Goal: Task Accomplishment & Management: Use online tool/utility

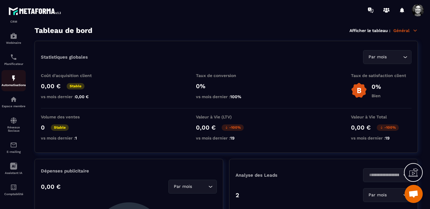
scroll to position [70, 0]
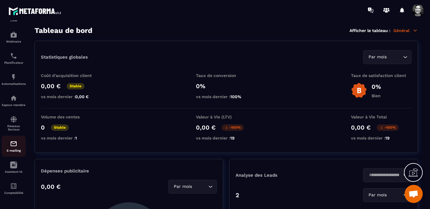
click at [13, 143] on img at bounding box center [13, 143] width 7 height 7
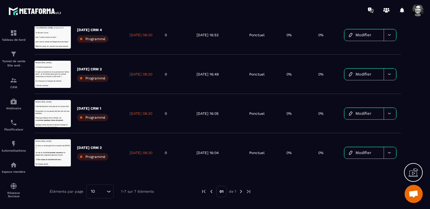
scroll to position [198, 0]
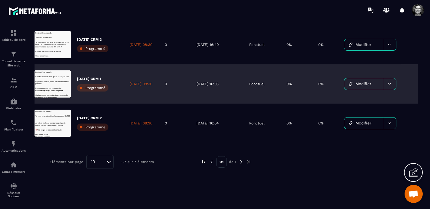
click at [375, 84] on link "Modifier" at bounding box center [363, 83] width 39 height 11
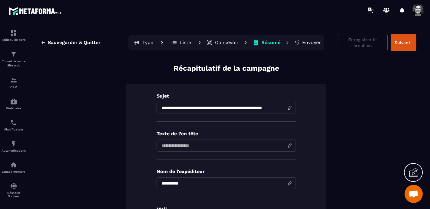
click at [228, 42] on p "Concevoir" at bounding box center [227, 43] width 24 height 6
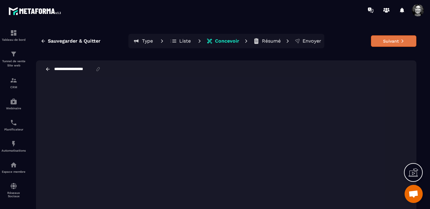
click at [399, 38] on button "Suivant" at bounding box center [393, 40] width 45 height 11
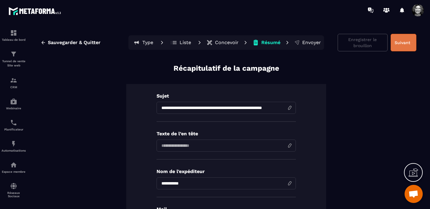
click at [403, 44] on button "Suivant" at bounding box center [403, 43] width 26 height 18
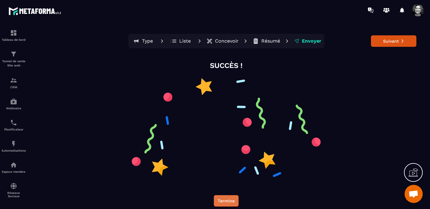
click at [227, 200] on button "Termine" at bounding box center [226, 200] width 25 height 11
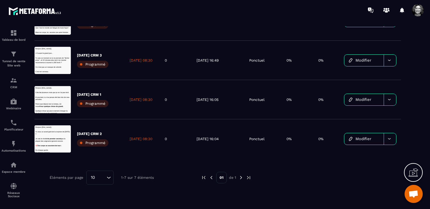
scroll to position [198, 0]
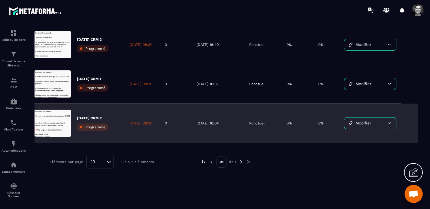
click at [363, 125] on span "Modifier" at bounding box center [363, 123] width 16 height 5
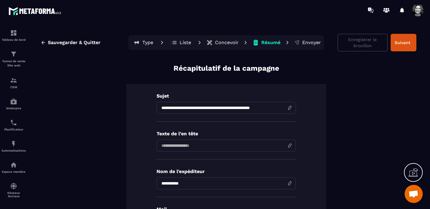
click at [224, 40] on p "Concevoir" at bounding box center [227, 43] width 24 height 6
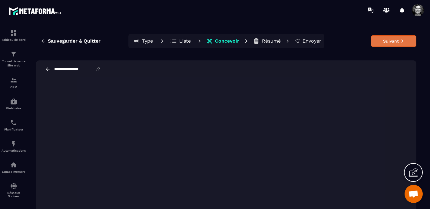
click at [387, 41] on button "Suivant" at bounding box center [393, 40] width 45 height 11
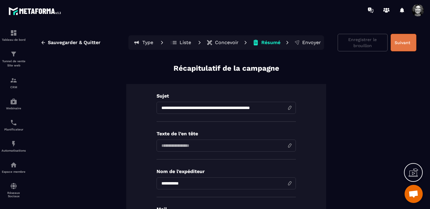
click at [403, 41] on button "Suivant" at bounding box center [403, 43] width 26 height 18
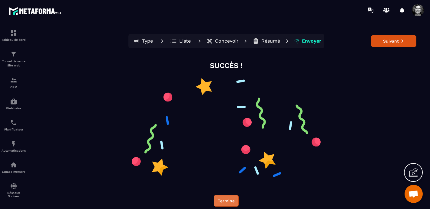
click at [223, 203] on button "Termine" at bounding box center [226, 200] width 25 height 11
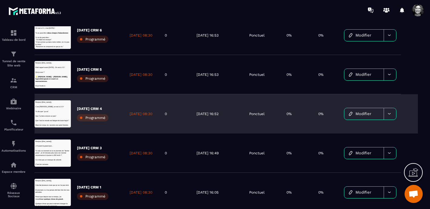
scroll to position [94, 0]
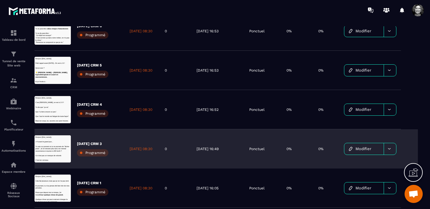
click at [371, 147] on span "Modifier" at bounding box center [363, 149] width 16 height 5
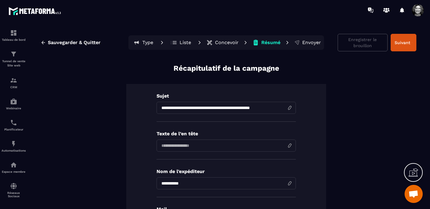
click at [228, 43] on p "Concevoir" at bounding box center [227, 43] width 24 height 6
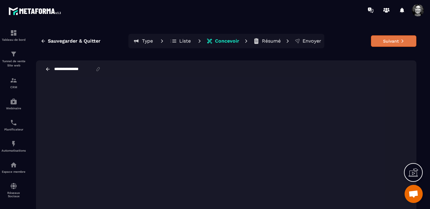
click at [398, 41] on button "Suivant" at bounding box center [393, 40] width 45 height 11
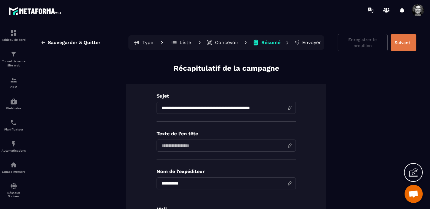
click at [406, 40] on button "Suivant" at bounding box center [403, 43] width 26 height 18
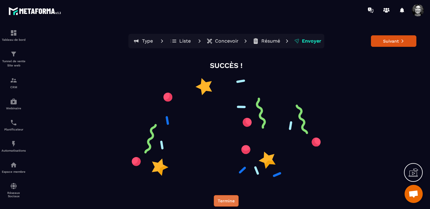
click at [226, 198] on button "Termine" at bounding box center [226, 200] width 25 height 11
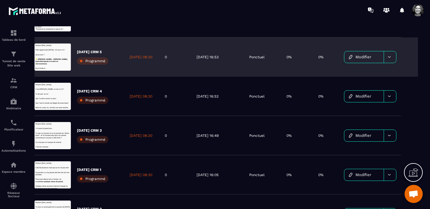
scroll to position [108, 0]
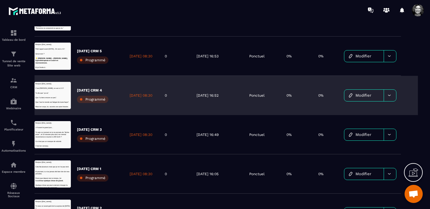
click at [367, 94] on span "Modifier" at bounding box center [363, 95] width 16 height 5
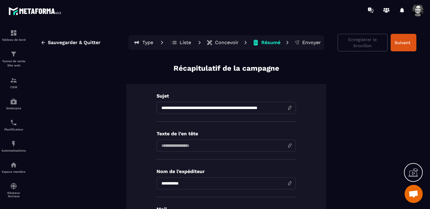
click at [225, 41] on p "Concevoir" at bounding box center [227, 43] width 24 height 6
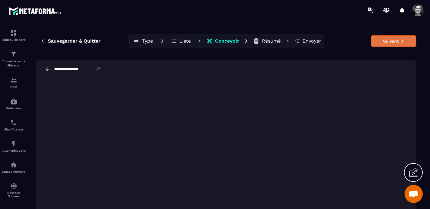
click at [393, 39] on button "Suivant" at bounding box center [393, 40] width 45 height 11
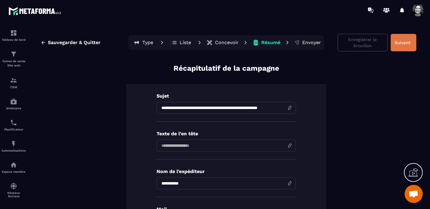
click at [405, 44] on button "Suivant" at bounding box center [403, 43] width 26 height 18
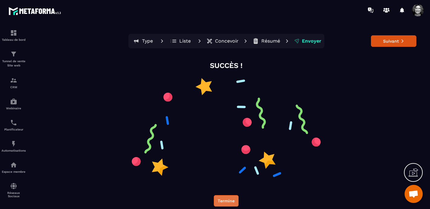
click at [223, 201] on button "Termine" at bounding box center [226, 200] width 25 height 11
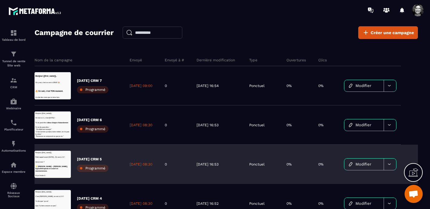
click at [367, 164] on span "Modifier" at bounding box center [363, 164] width 16 height 5
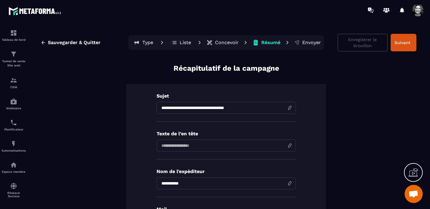
click at [225, 44] on p "Concevoir" at bounding box center [227, 43] width 24 height 6
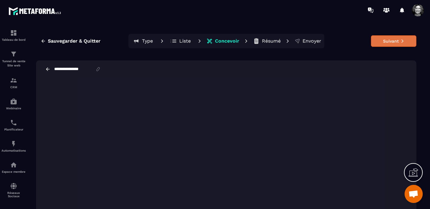
click at [395, 42] on button "Suivant" at bounding box center [393, 40] width 45 height 11
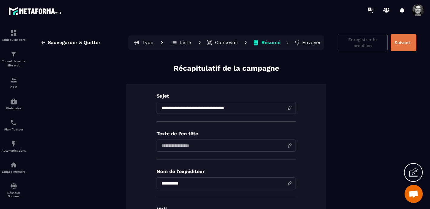
click at [408, 44] on button "Suivant" at bounding box center [403, 43] width 26 height 18
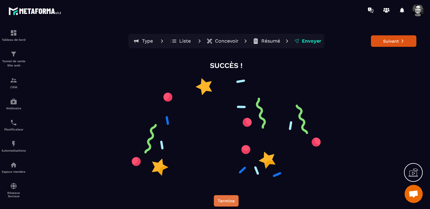
click at [225, 199] on button "Termine" at bounding box center [226, 200] width 25 height 11
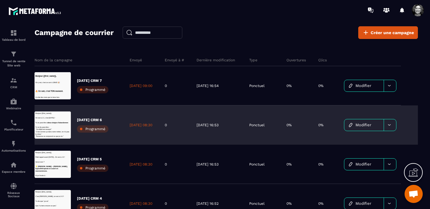
click at [370, 125] on span "Modifier" at bounding box center [363, 125] width 16 height 5
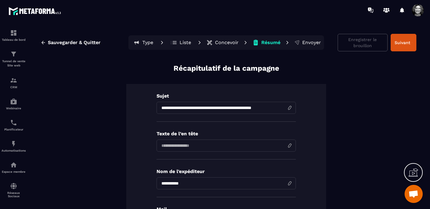
click at [225, 43] on p "Concevoir" at bounding box center [227, 43] width 24 height 6
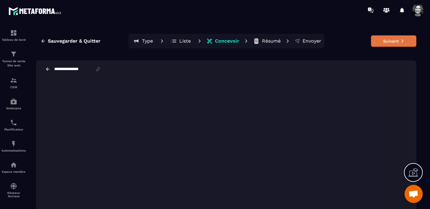
click at [394, 40] on button "Suivant" at bounding box center [393, 40] width 45 height 11
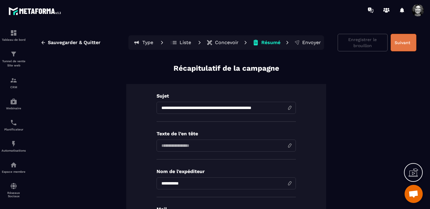
click at [405, 42] on button "Suivant" at bounding box center [403, 43] width 26 height 18
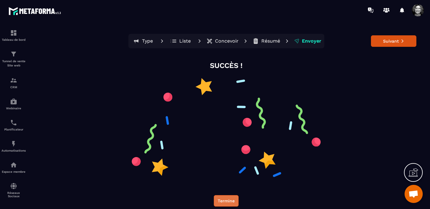
click at [225, 200] on button "Termine" at bounding box center [226, 200] width 25 height 11
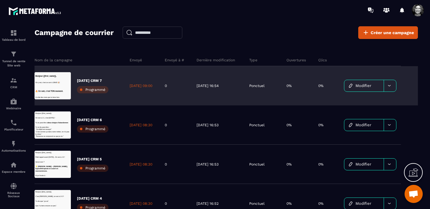
click at [363, 83] on link "Modifier" at bounding box center [363, 85] width 39 height 11
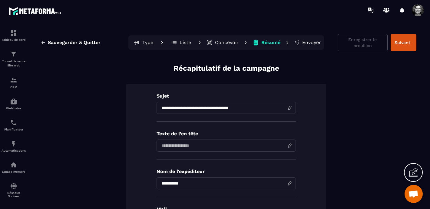
click at [228, 41] on p "Concevoir" at bounding box center [227, 43] width 24 height 6
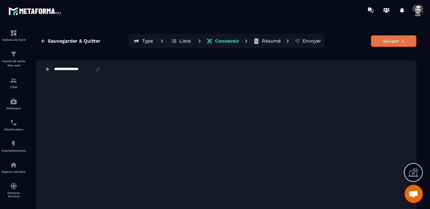
click at [390, 43] on button "Suivant" at bounding box center [393, 40] width 45 height 11
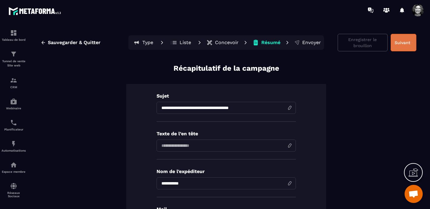
click at [402, 42] on button "Suivant" at bounding box center [403, 43] width 26 height 18
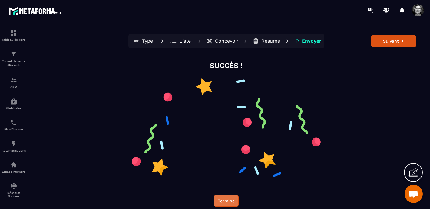
click at [223, 203] on button "Termine" at bounding box center [226, 200] width 25 height 11
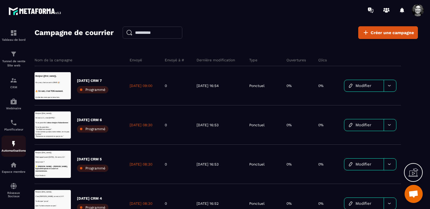
click at [14, 146] on img at bounding box center [13, 143] width 7 height 7
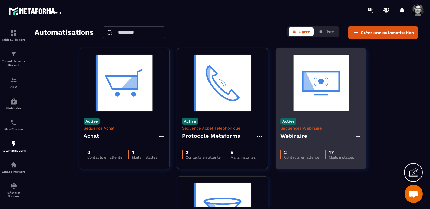
click at [329, 85] on img at bounding box center [320, 83] width 81 height 61
